Goal: Task Accomplishment & Management: Manage account settings

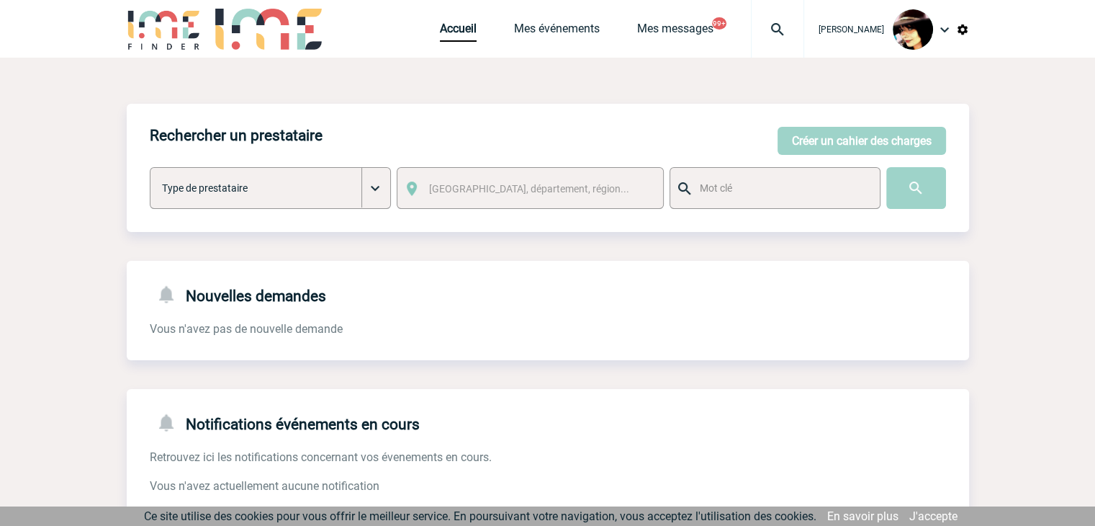
click at [758, 28] on img at bounding box center [778, 29] width 52 height 17
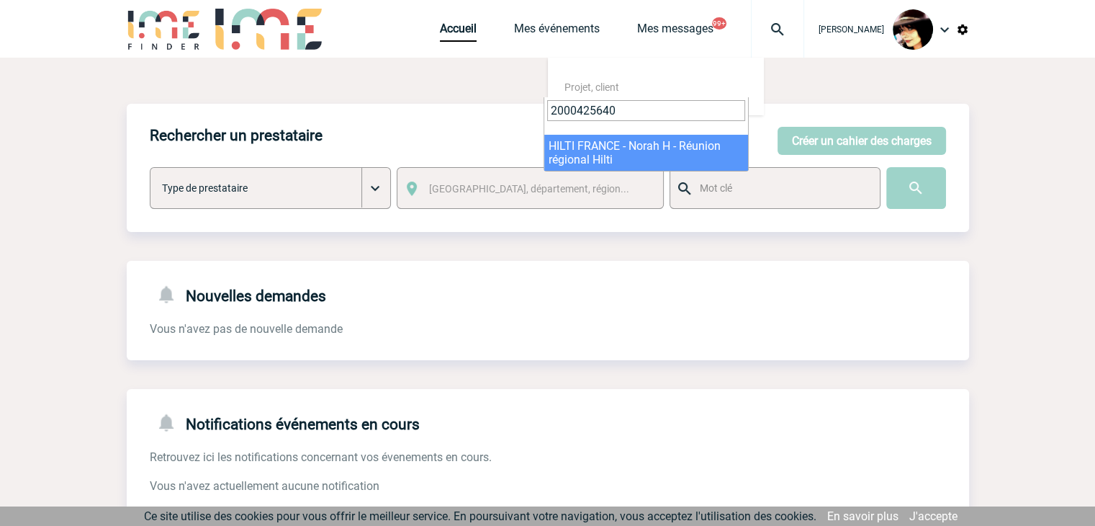
type input "2000425640"
select select "25141"
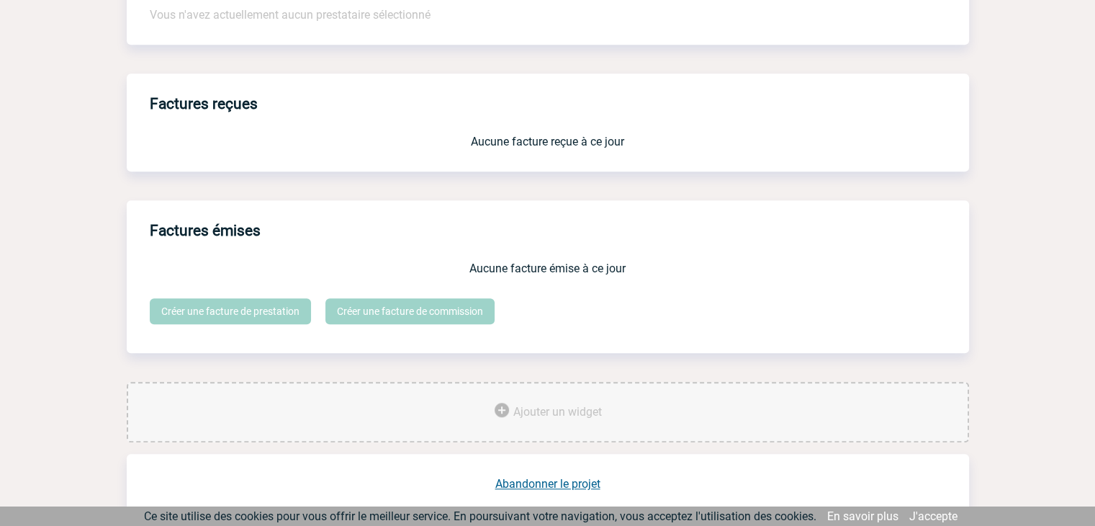
scroll to position [1201, 0]
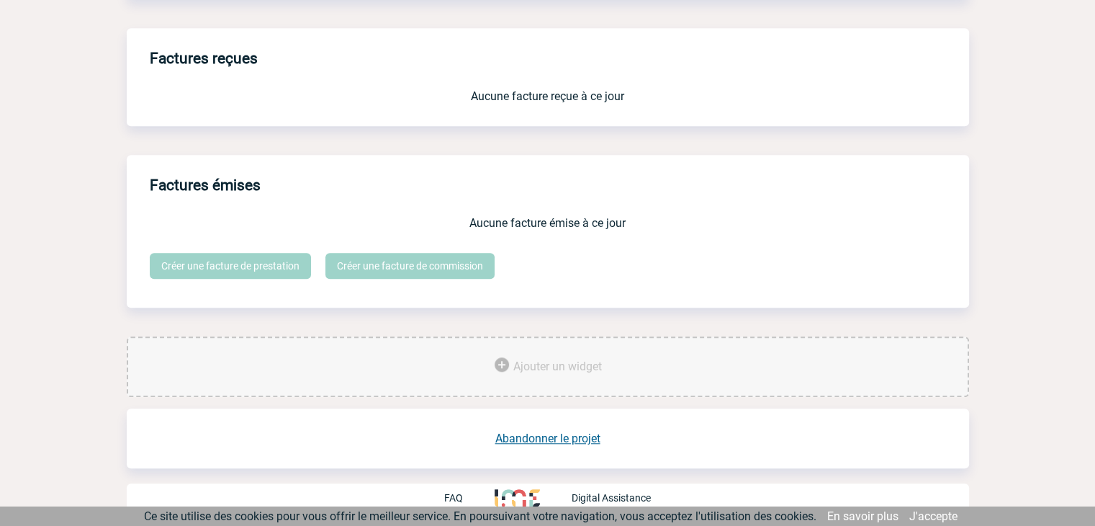
click at [525, 433] on link "Abandonner le projet" at bounding box center [547, 438] width 105 height 14
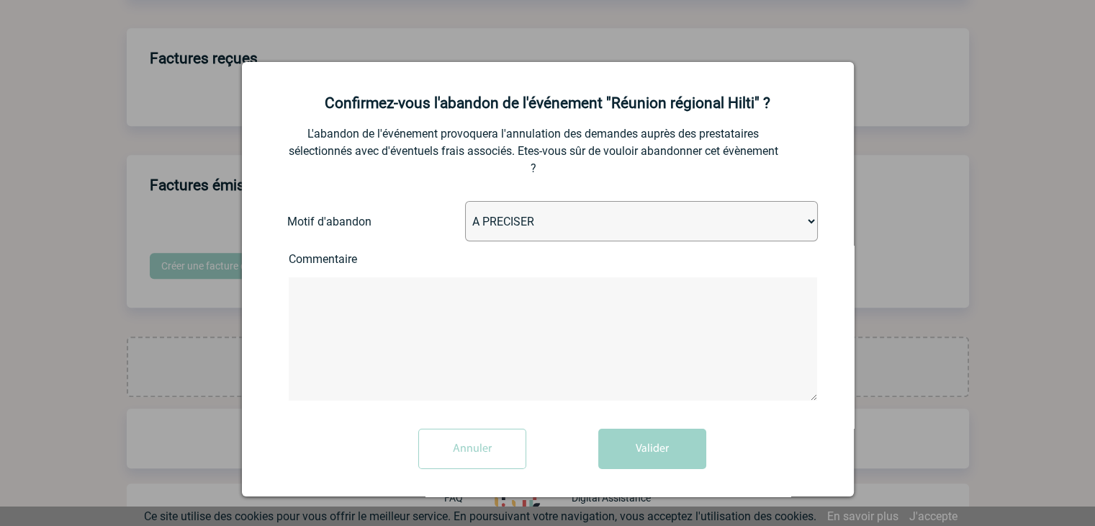
click at [518, 225] on select "A PRECISER Projet annulé Projet reporté Evénement organisé en interne A fait ap…" at bounding box center [641, 221] width 353 height 40
select select "ABANDON_PROJET_10"
click at [465, 202] on select "A PRECISER Projet annulé Projet reporté Evénement organisé en interne A fait ap…" at bounding box center [641, 221] width 353 height 40
click at [619, 447] on button "Valider" at bounding box center [652, 448] width 108 height 40
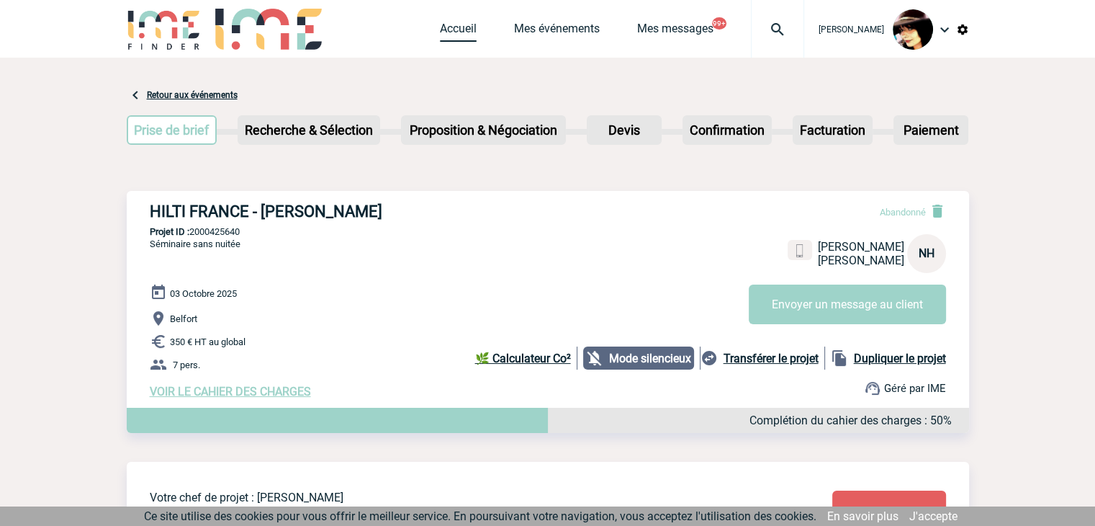
click at [440, 32] on link "Accueil" at bounding box center [458, 32] width 37 height 20
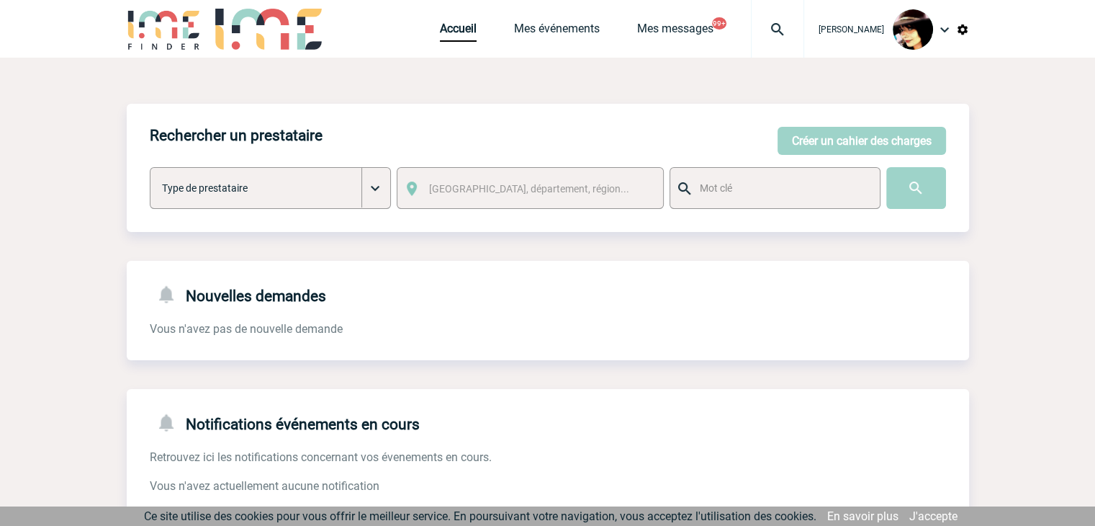
click at [769, 29] on img at bounding box center [778, 29] width 52 height 17
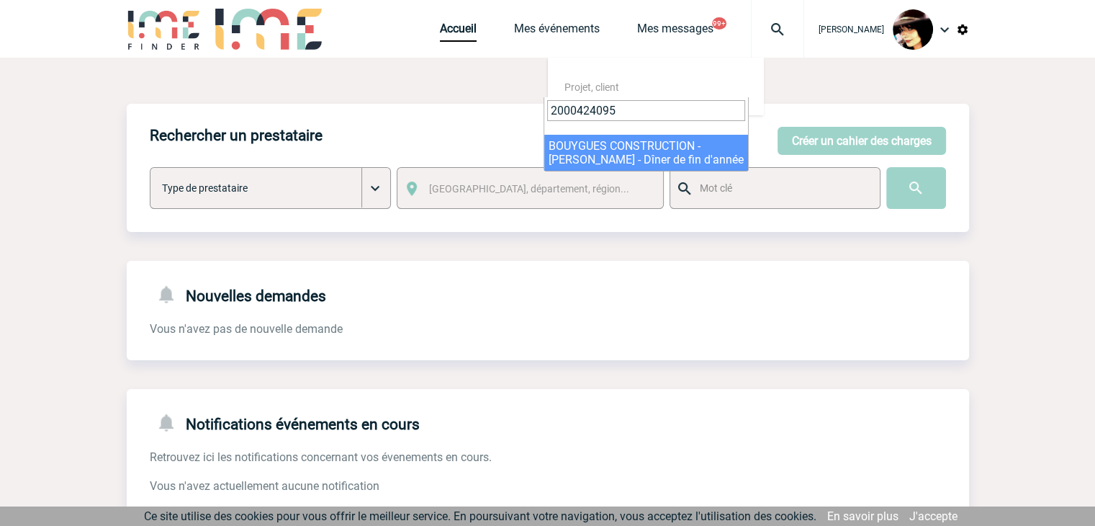
type input "2000424095"
select select "23596"
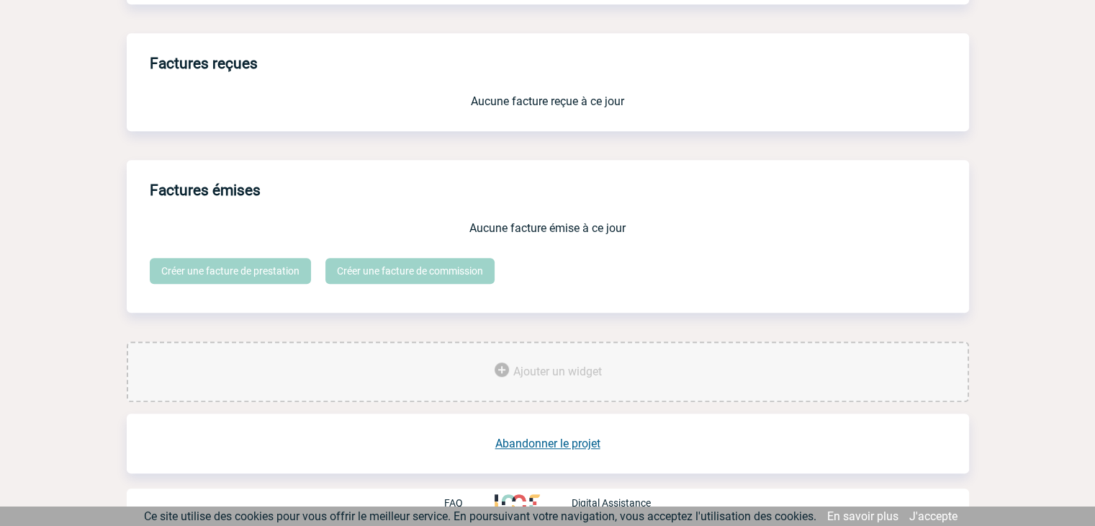
scroll to position [1190, 0]
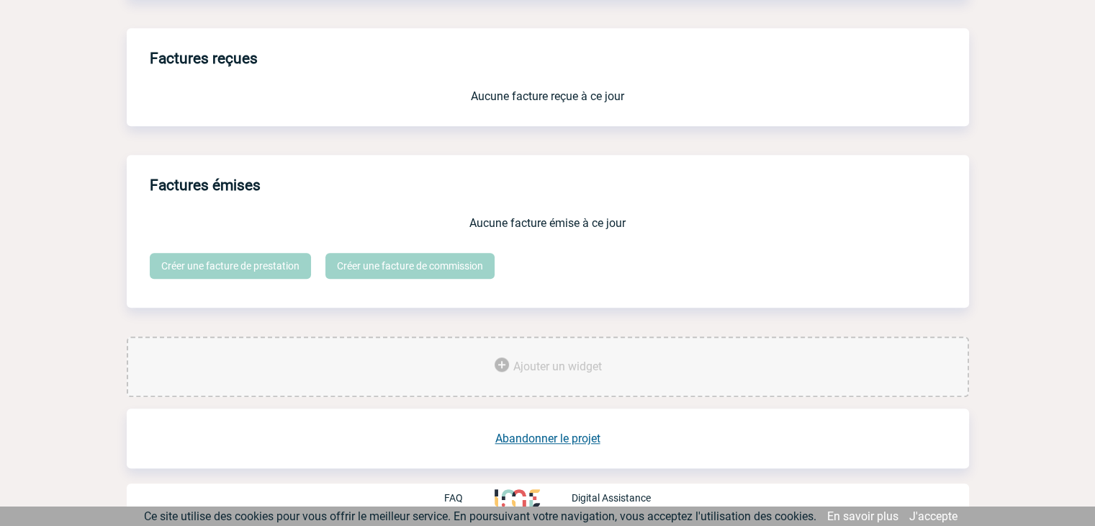
click at [549, 439] on link "Abandonner le projet" at bounding box center [547, 438] width 105 height 14
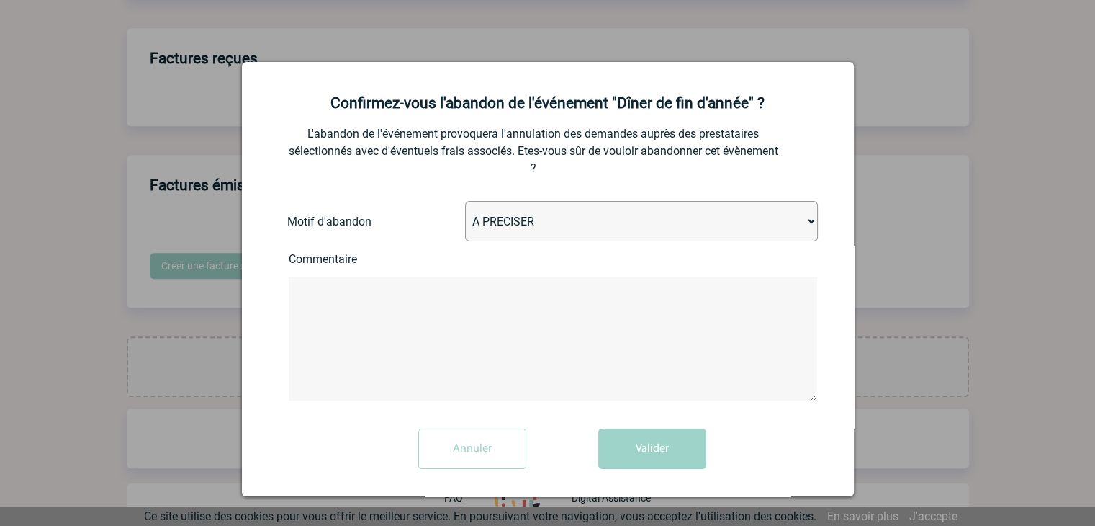
click at [512, 227] on select "A PRECISER Projet annulé Projet reporté Evénement organisé en interne A fait ap…" at bounding box center [641, 221] width 353 height 40
select select "ABANDON_PROJET_09"
click at [465, 202] on select "A PRECISER Projet annulé Projet reporté Evénement organisé en interne A fait ap…" at bounding box center [641, 221] width 353 height 40
click at [612, 459] on button "Valider" at bounding box center [652, 448] width 108 height 40
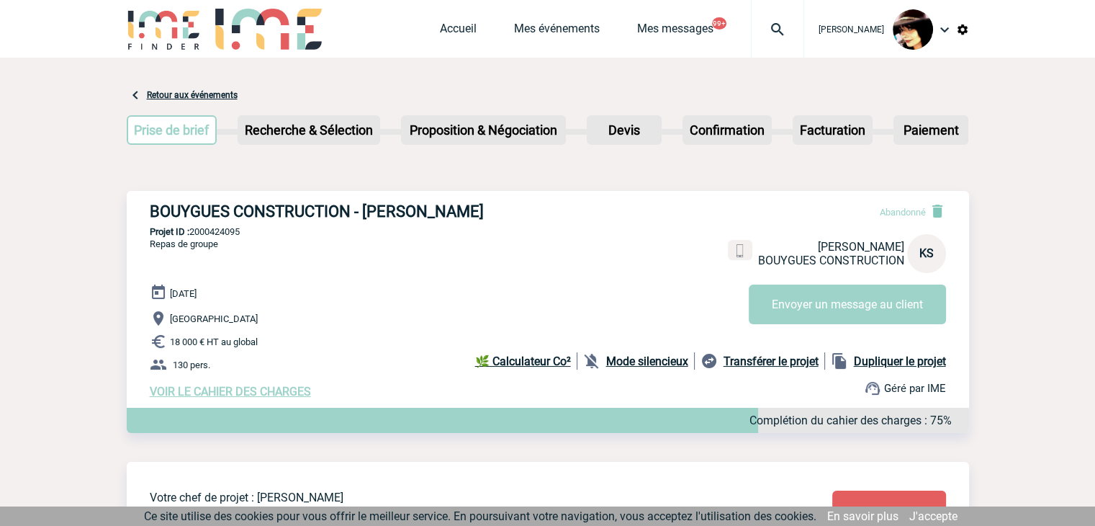
click at [773, 30] on img at bounding box center [778, 29] width 52 height 17
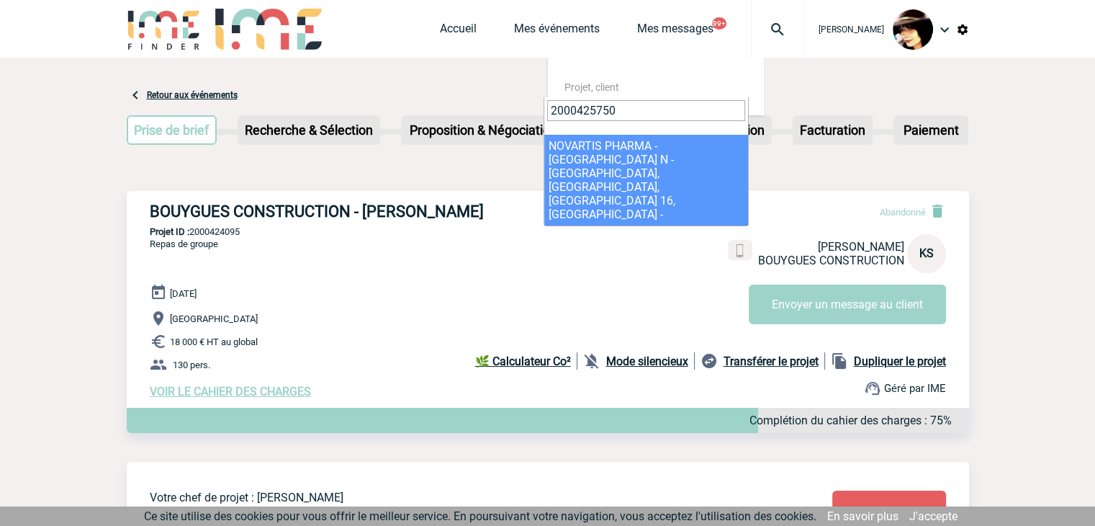
type input "2000425750"
select select "25251"
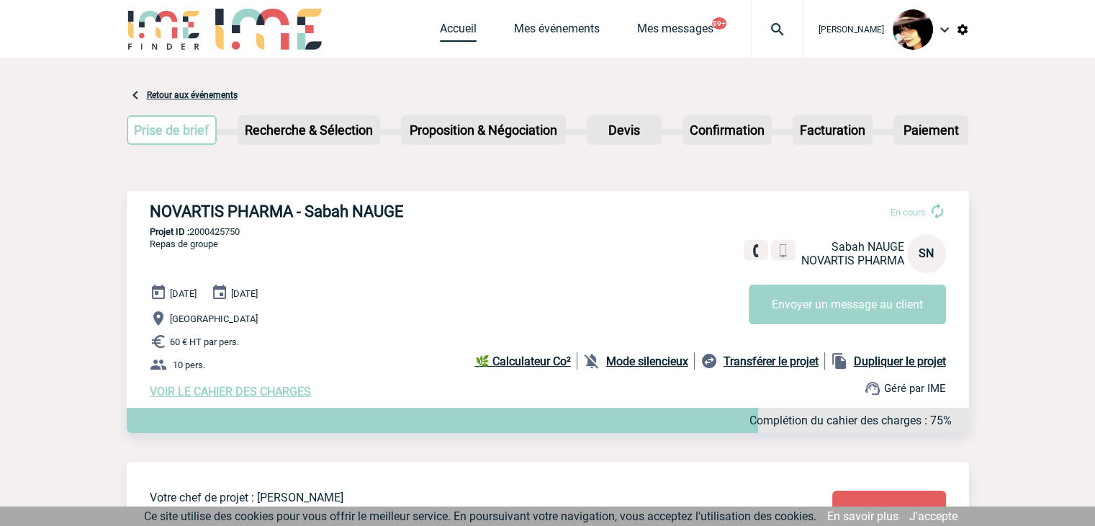
click at [446, 35] on link "Accueil" at bounding box center [458, 32] width 37 height 20
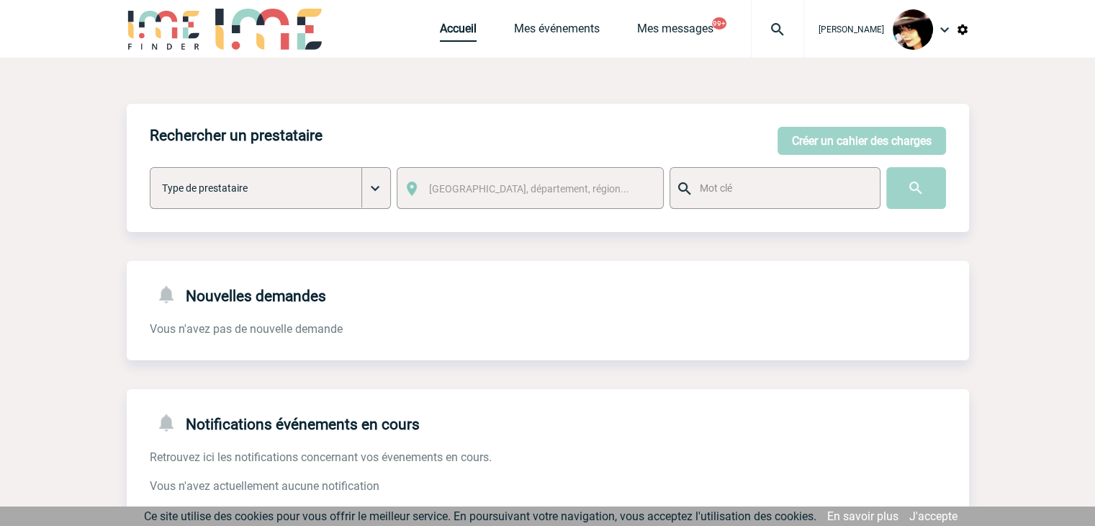
click at [440, 32] on link "Accueil" at bounding box center [458, 32] width 37 height 20
